Goal: Use online tool/utility: Utilize a website feature to perform a specific function

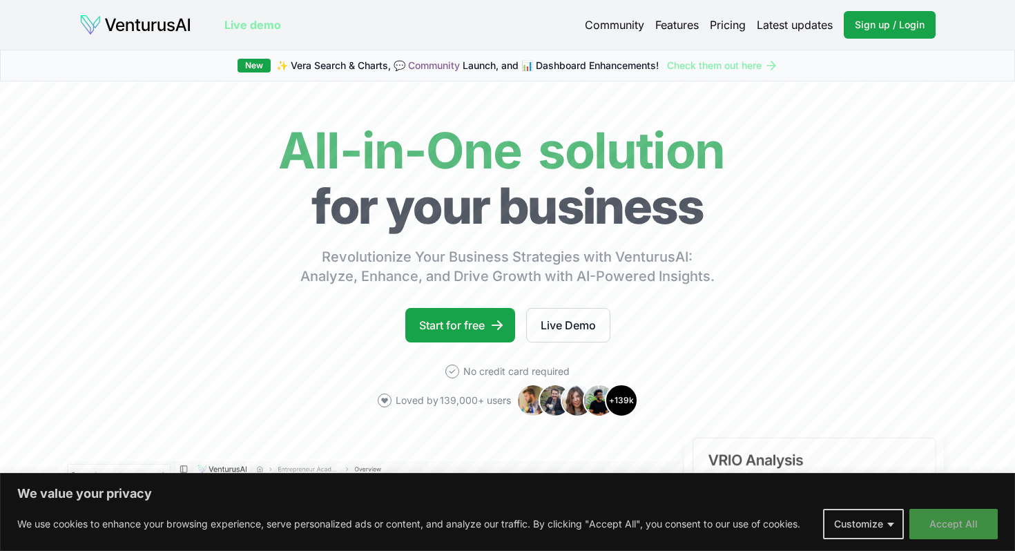
click at [933, 524] on button "Accept All" at bounding box center [953, 524] width 88 height 30
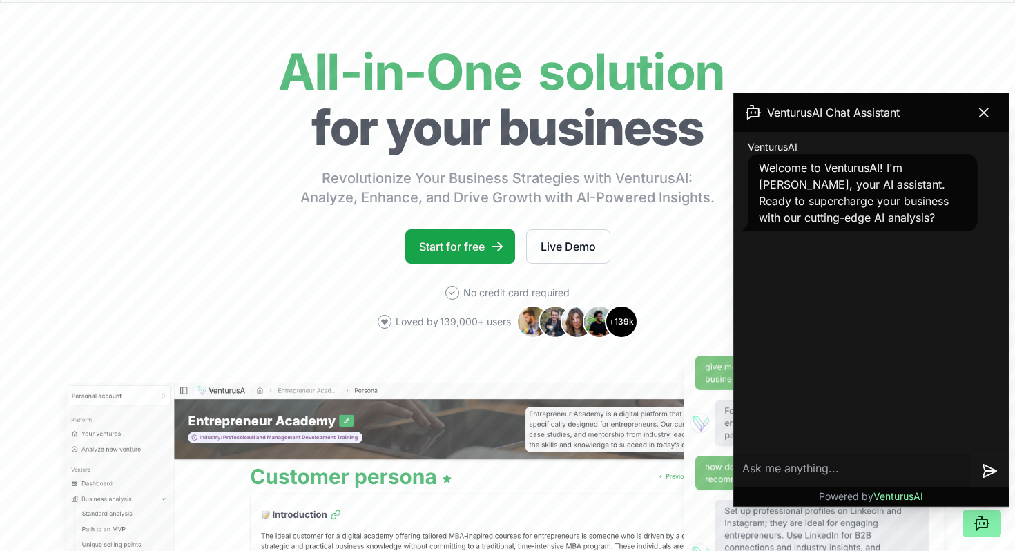
scroll to position [78, 0]
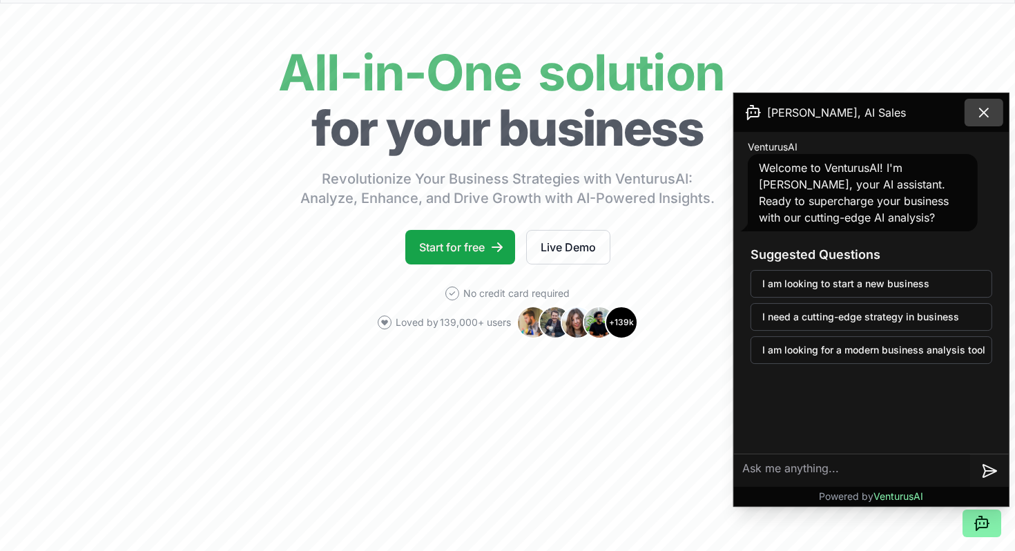
click at [979, 109] on icon at bounding box center [983, 112] width 8 height 8
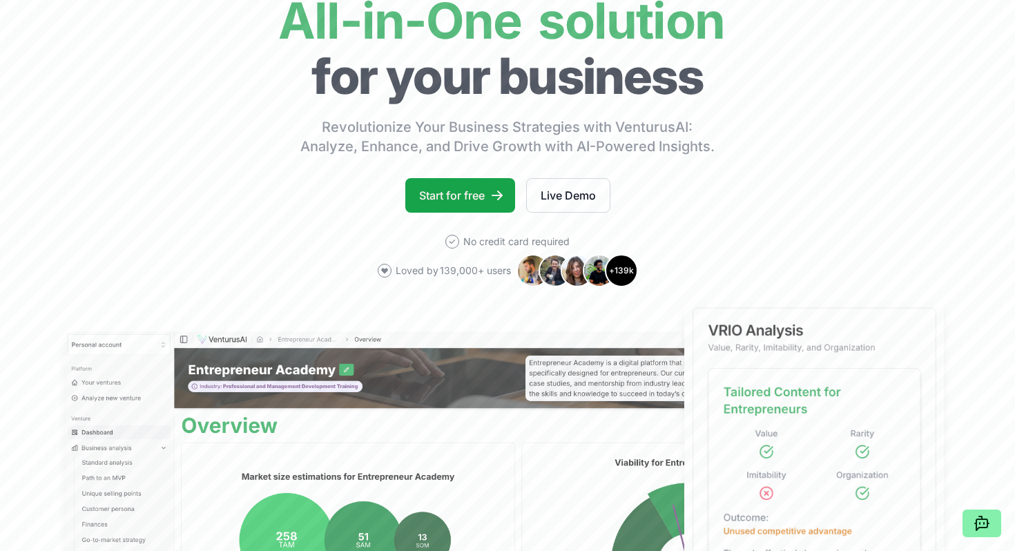
scroll to position [0, 0]
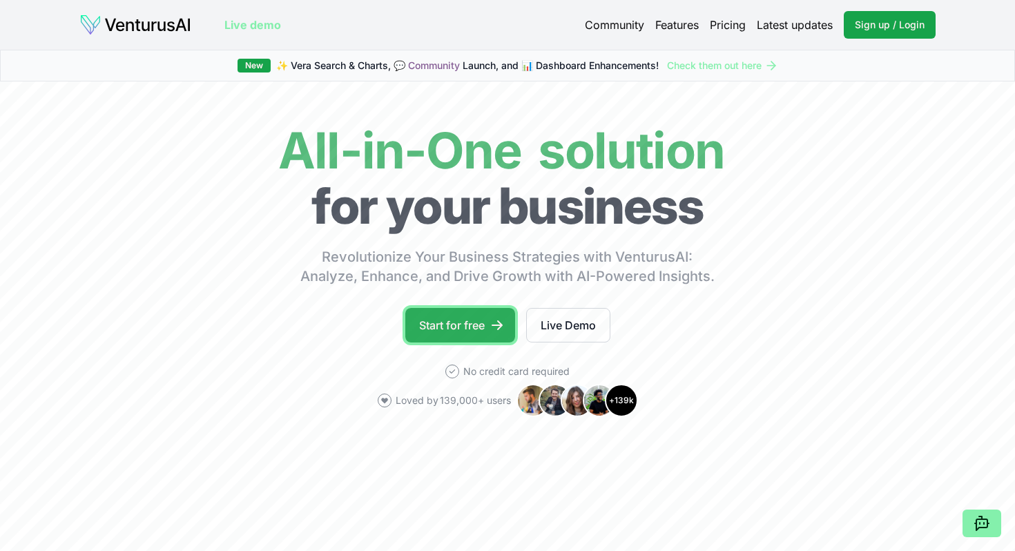
click at [432, 339] on link "Start for free" at bounding box center [460, 325] width 110 height 35
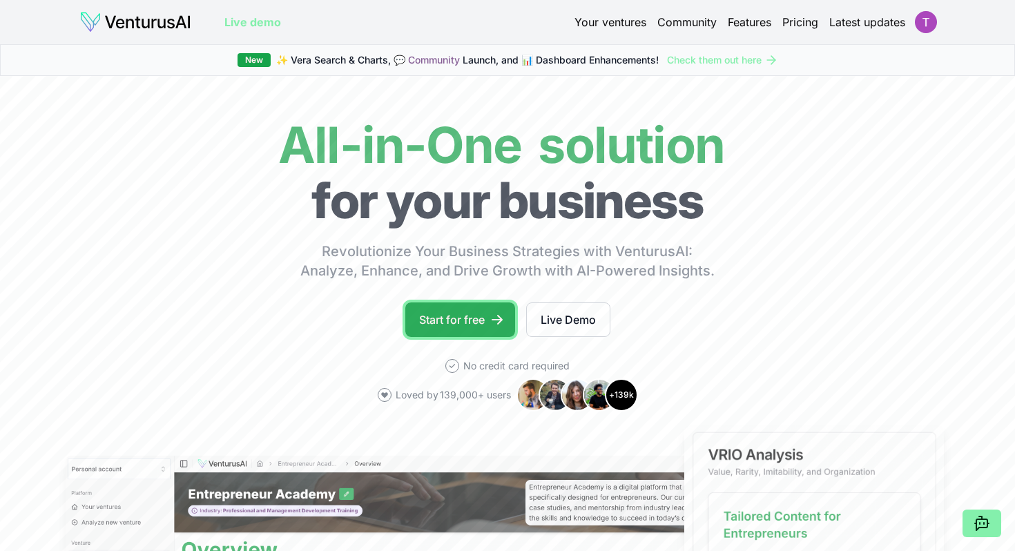
click at [491, 318] on icon at bounding box center [497, 320] width 14 height 14
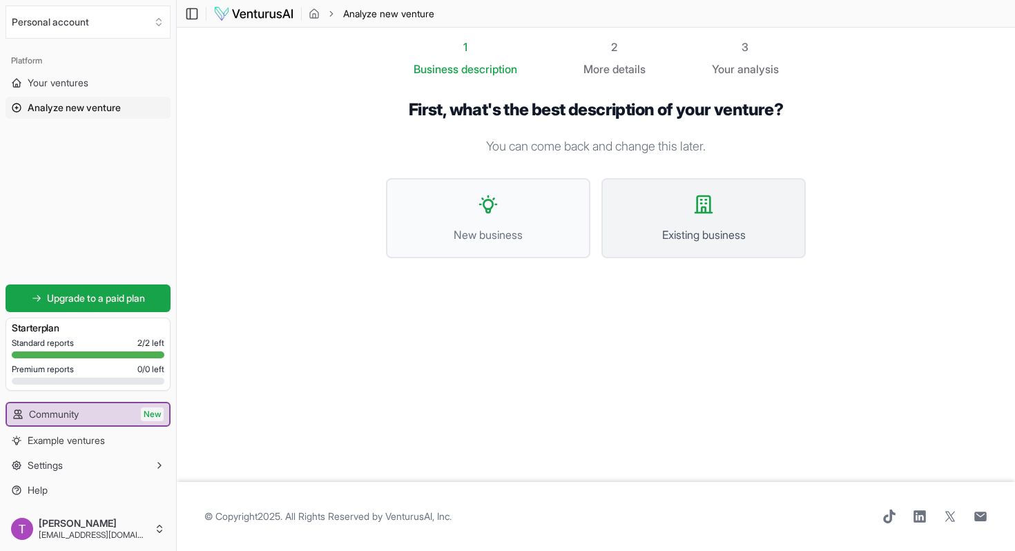
click at [699, 199] on icon at bounding box center [703, 204] width 17 height 17
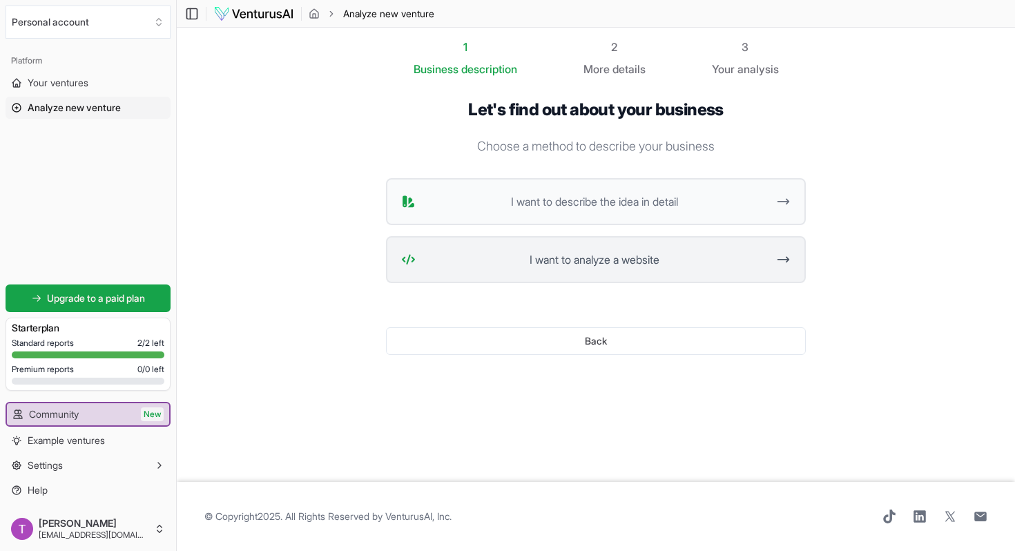
click at [660, 264] on span "I want to analyze a website" at bounding box center [594, 259] width 346 height 17
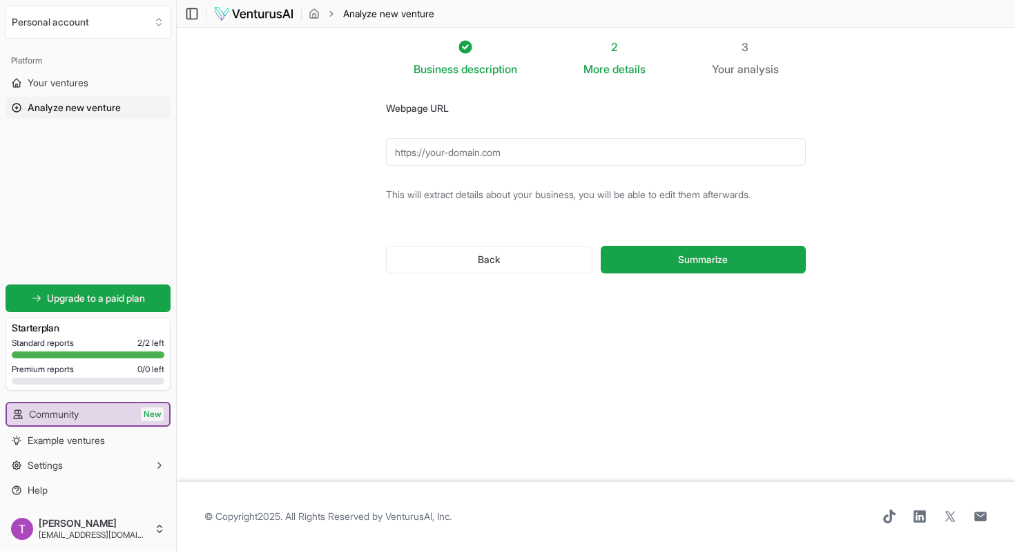
click at [504, 149] on input "Webpage URL" at bounding box center [596, 152] width 420 height 28
paste input "https://kojufilm.com/"
type input "https://kojufilm.com/"
click at [708, 260] on span "Summarize" at bounding box center [703, 260] width 50 height 14
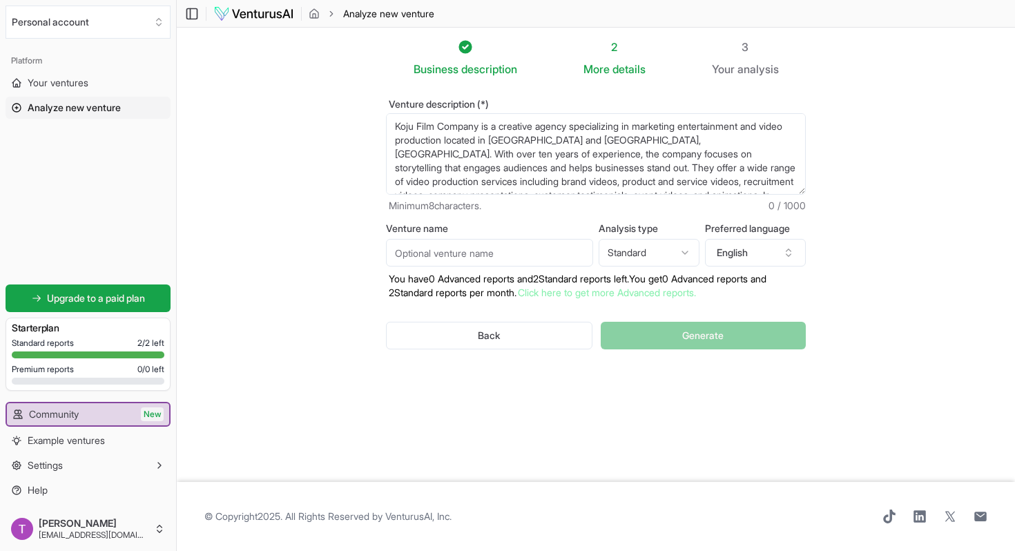
click at [546, 253] on input "Venture name" at bounding box center [489, 253] width 207 height 28
type input "Koju"
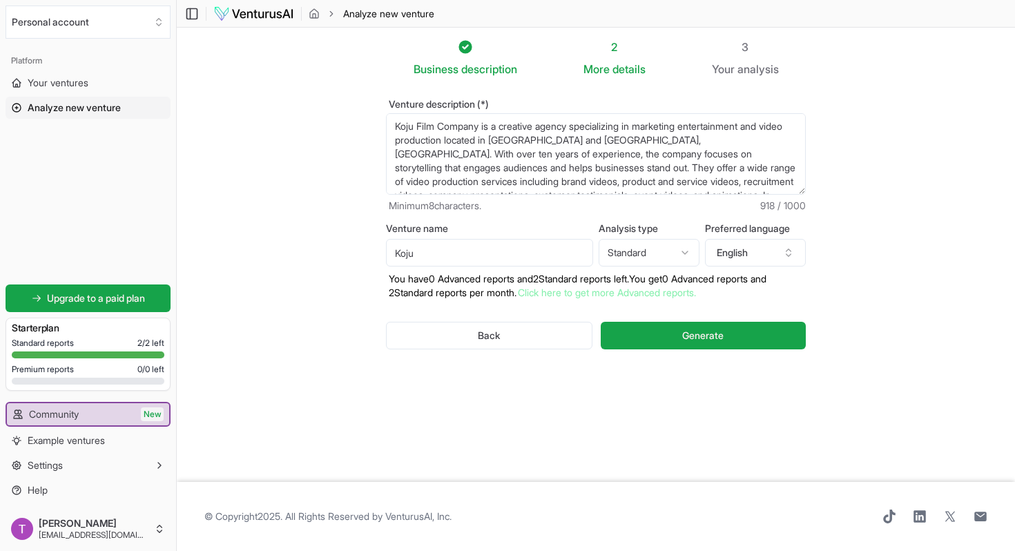
click at [536, 384] on div "Venture description (*) Koju Film Company is a creative agency specializing in …" at bounding box center [596, 235] width 464 height 316
click at [684, 253] on html "We value your privacy We use cookies to enhance your browsing experience, serve…" at bounding box center [507, 275] width 1015 height 551
click at [789, 254] on icon "button" at bounding box center [788, 255] width 5 height 2
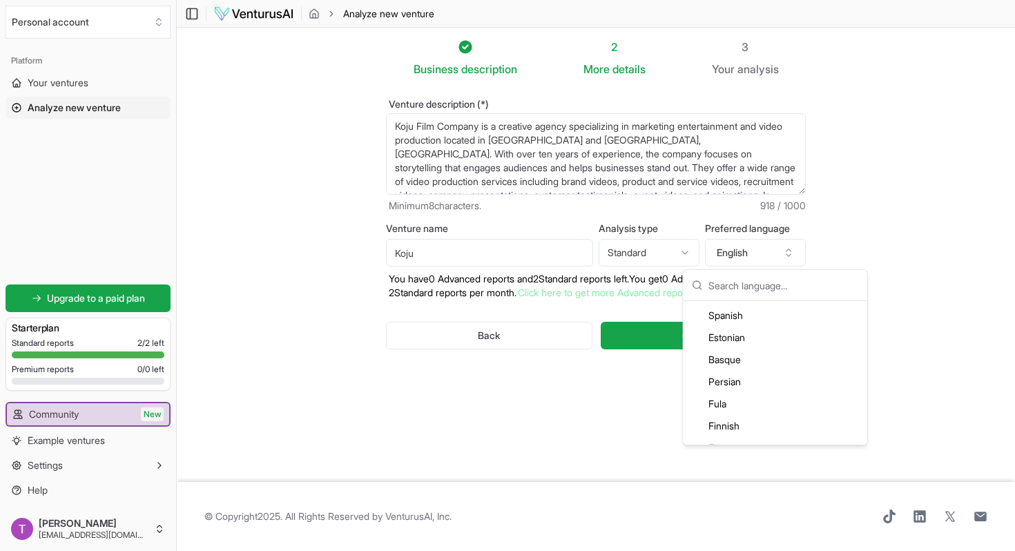
scroll to position [840, 0]
click at [734, 430] on div "Finnish" at bounding box center [775, 424] width 178 height 22
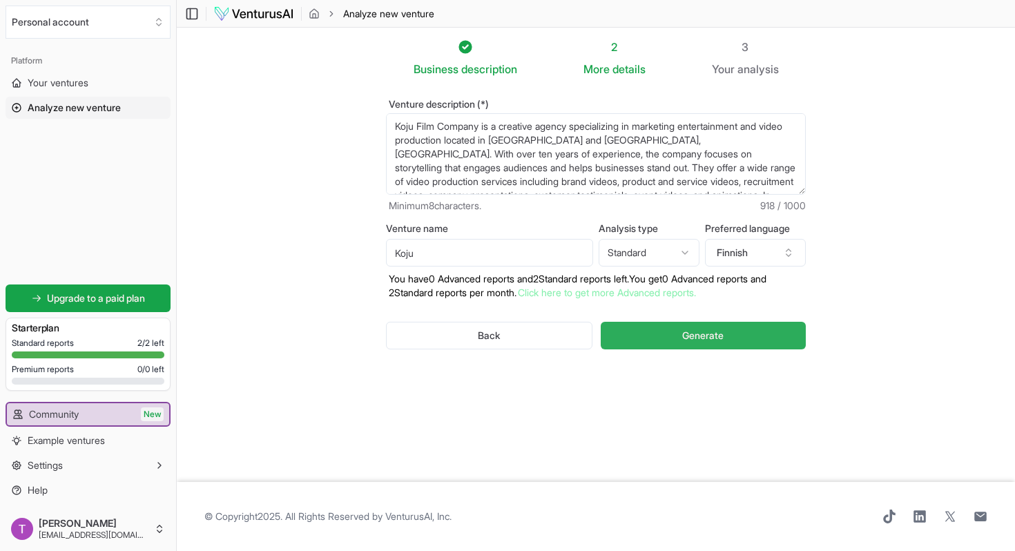
click at [716, 331] on span "Generate" at bounding box center [702, 336] width 41 height 14
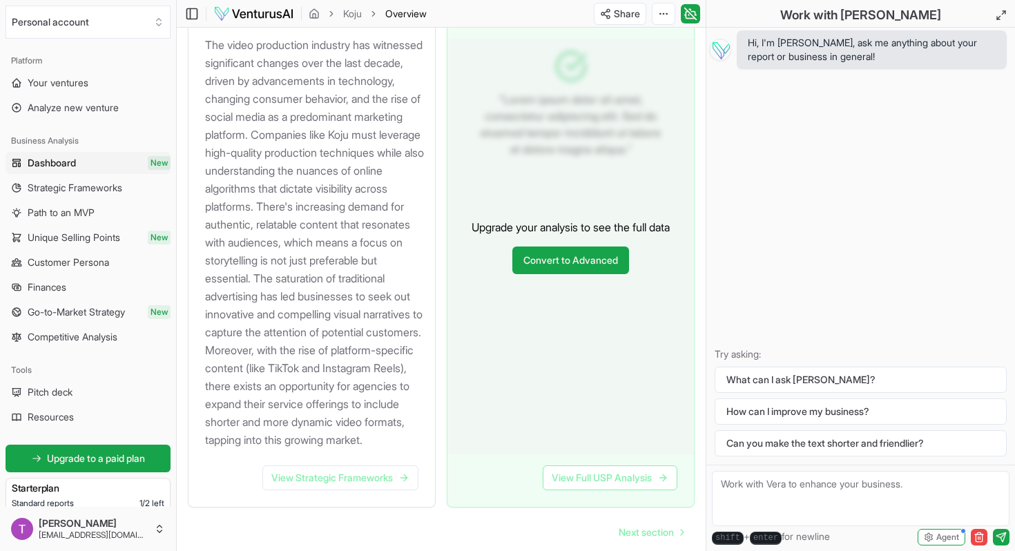
scroll to position [1702, 0]
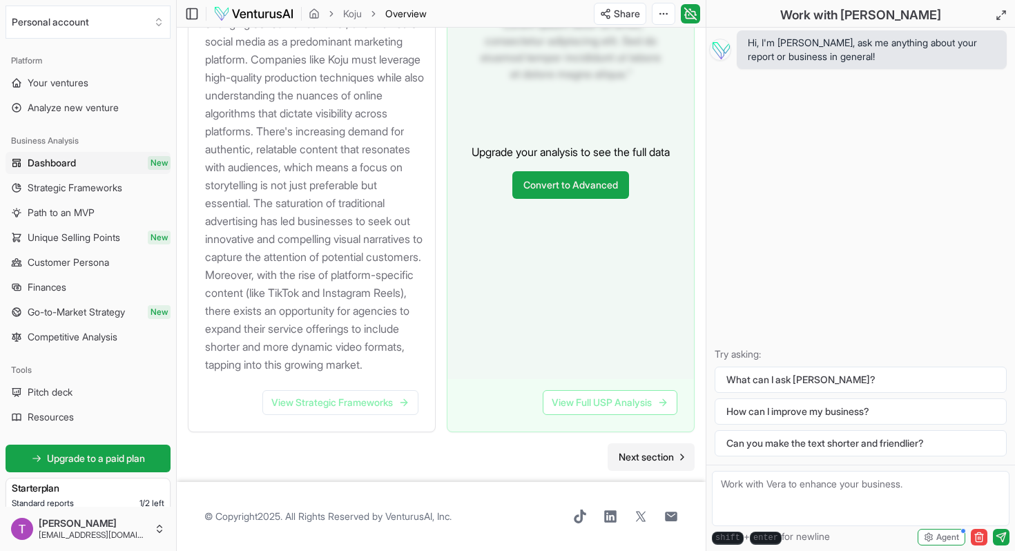
click at [642, 458] on span "Next section" at bounding box center [645, 457] width 55 height 14
